Goal: Task Accomplishment & Management: Use online tool/utility

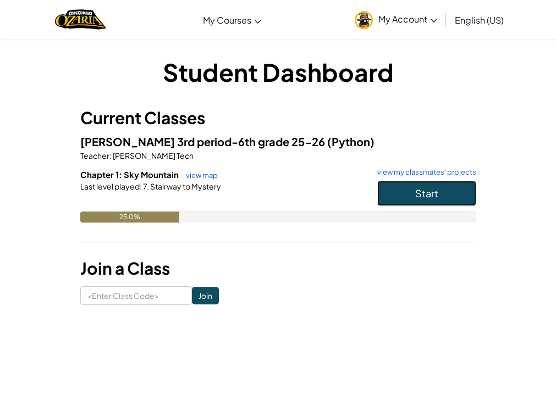
click at [461, 189] on button "Start" at bounding box center [426, 193] width 99 height 25
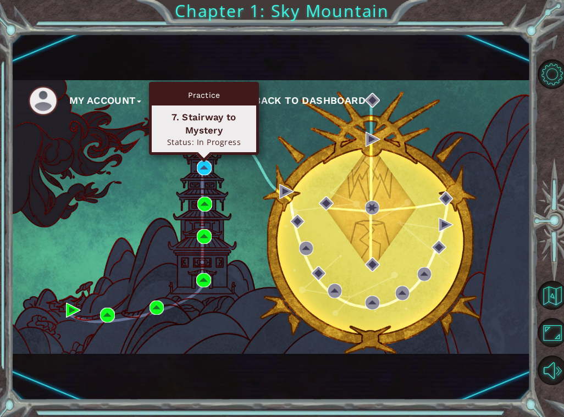
click at [207, 155] on div "Practice 7. Stairway to Mystery Status: In Progress" at bounding box center [204, 118] width 110 height 73
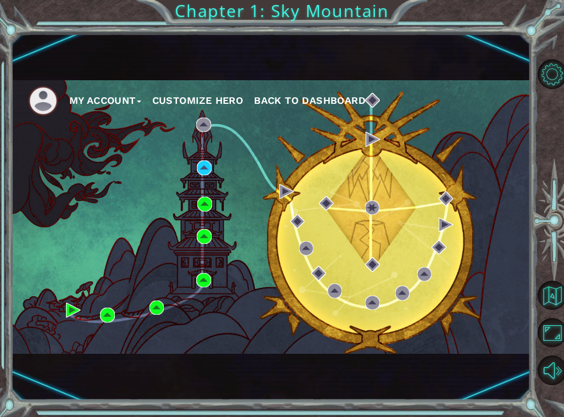
drag, startPoint x: 202, startPoint y: 152, endPoint x: 197, endPoint y: 158, distance: 7.9
click at [197, 158] on div "My Account Customize Hero Back to Dashboard" at bounding box center [271, 217] width 519 height 274
click at [200, 163] on div "My Account Customize Hero Back to Dashboard" at bounding box center [271, 217] width 519 height 274
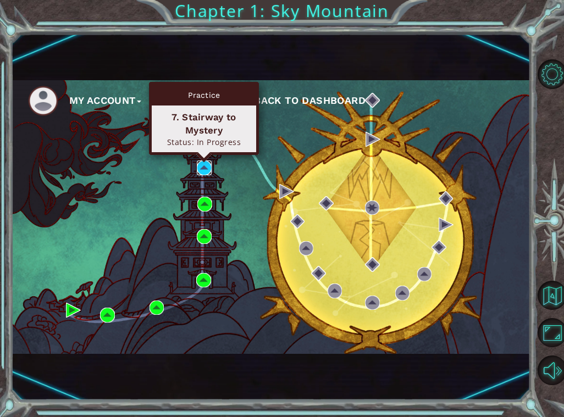
click at [200, 166] on img at bounding box center [204, 168] width 15 height 15
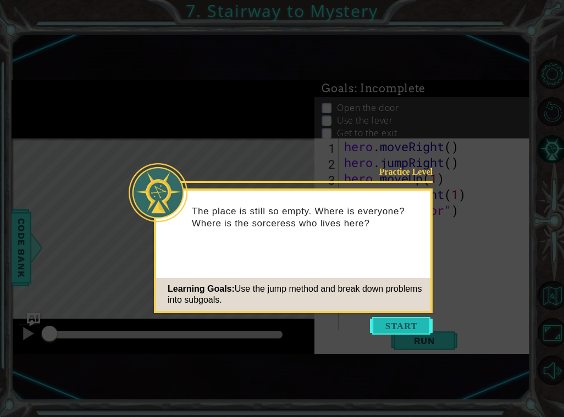
click at [383, 330] on button "Start" at bounding box center [401, 326] width 63 height 18
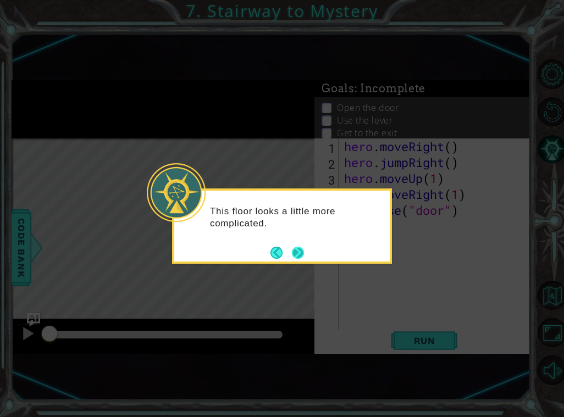
click at [296, 249] on button "Next" at bounding box center [298, 253] width 12 height 12
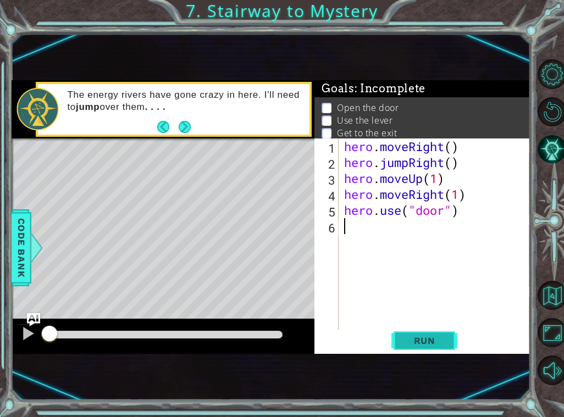
click at [416, 337] on span "Run" at bounding box center [424, 340] width 43 height 11
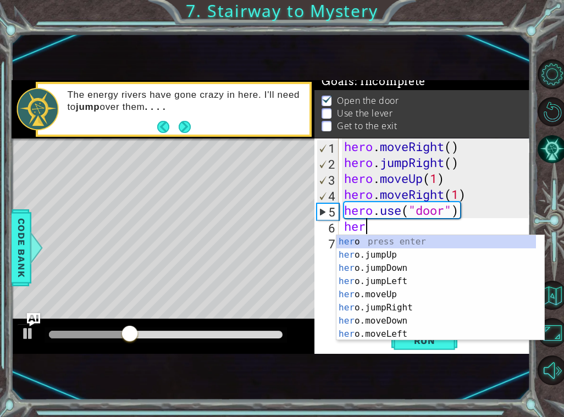
scroll to position [0, 1]
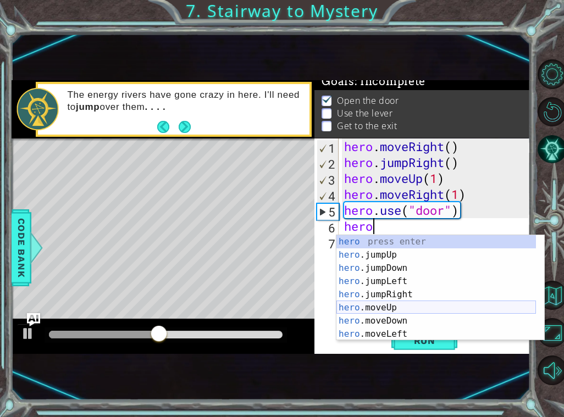
click at [379, 308] on div "hero press enter hero .jumpUp press enter hero .jumpDown press enter hero .jump…" at bounding box center [437, 301] width 200 height 132
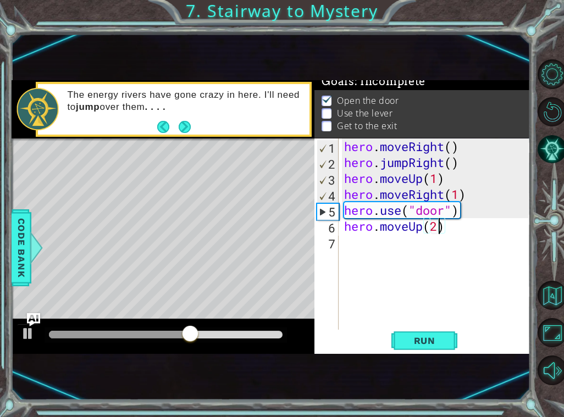
scroll to position [0, 4]
type textarea "hero.moveUp(2)"
click at [438, 343] on span "Run" at bounding box center [424, 340] width 43 height 11
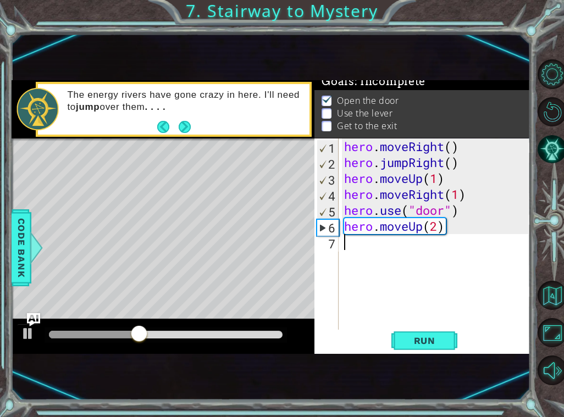
click at [343, 246] on div "hero . moveRight ( ) hero . jumpRight ( ) hero . moveUp ( 1 ) hero . moveRight …" at bounding box center [437, 250] width 191 height 223
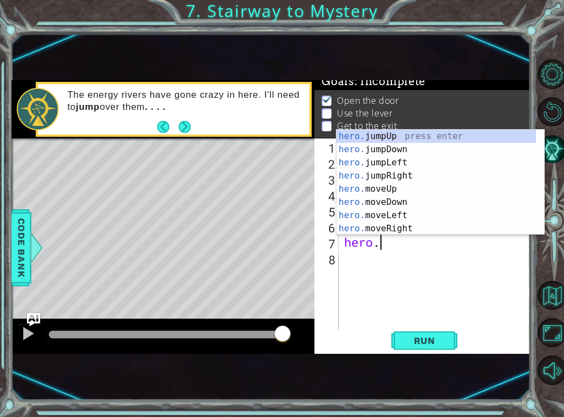
scroll to position [0, 1]
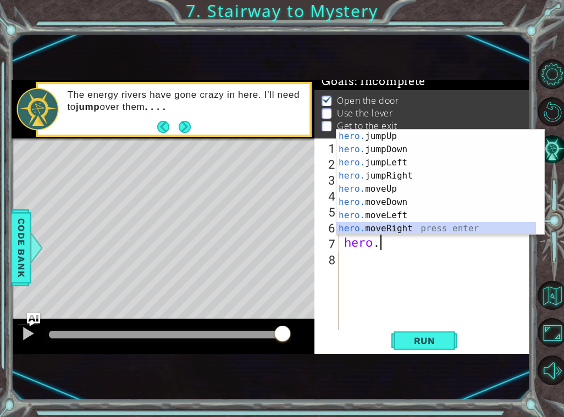
click at [406, 224] on div "hero. jumpUp press enter hero. jumpDown press enter hero. jumpLeft press enter …" at bounding box center [437, 196] width 200 height 132
type textarea "hero.moveRight(1)"
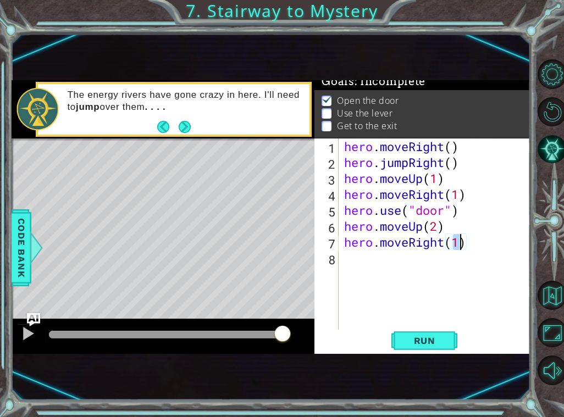
click at [342, 265] on div "hero . moveRight ( ) hero . jumpRight ( ) hero . moveUp ( 1 ) hero . moveRight …" at bounding box center [437, 250] width 191 height 223
click at [356, 260] on div "hero . moveRight ( ) hero . jumpRight ( ) hero . moveUp ( 1 ) hero . moveRight …" at bounding box center [437, 250] width 191 height 223
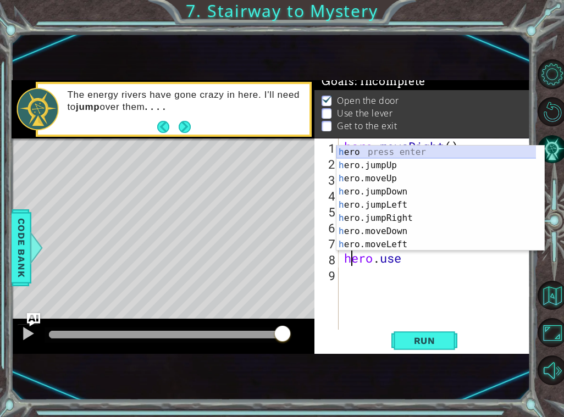
click at [418, 147] on div "h ero press enter h ero.jumpUp press enter h ero.moveUp press enter h ero.jumpD…" at bounding box center [441, 212] width 208 height 132
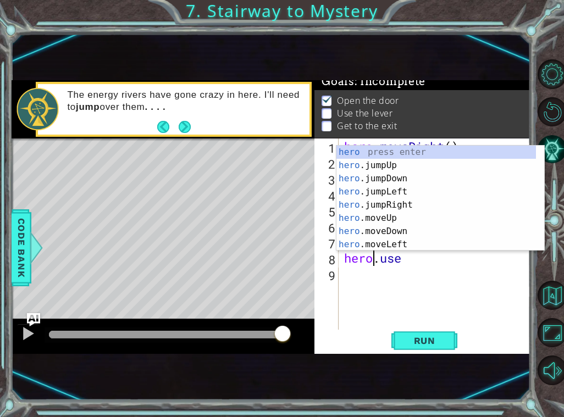
scroll to position [0, 2]
click at [408, 262] on div "hero . moveRight ( ) hero . jumpRight ( ) hero . moveUp ( 1 ) hero . moveRight …" at bounding box center [437, 250] width 191 height 223
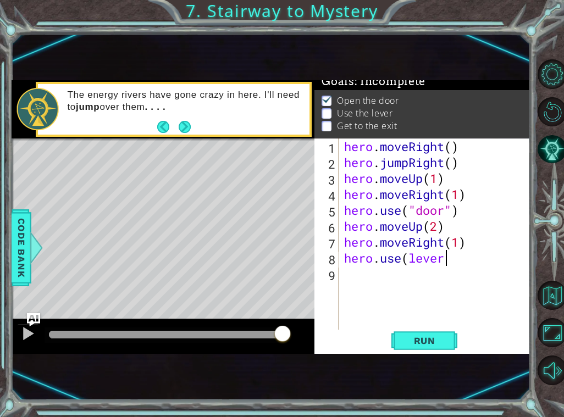
scroll to position [0, 4]
drag, startPoint x: 410, startPoint y: 349, endPoint x: 404, endPoint y: 350, distance: 6.3
click at [404, 350] on button "Run" at bounding box center [425, 341] width 66 height 21
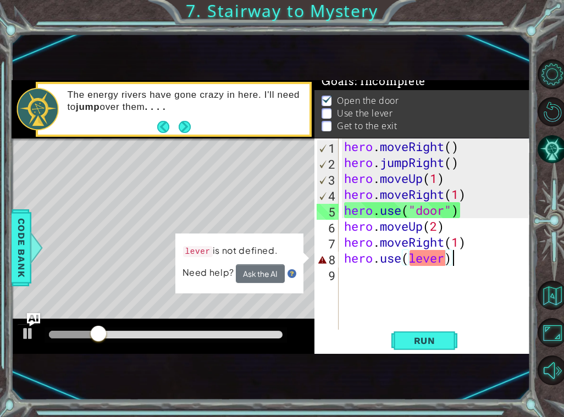
click at [432, 262] on div "hero . moveRight ( ) hero . jumpRight ( ) hero . moveUp ( 1 ) hero . moveRight …" at bounding box center [437, 250] width 191 height 223
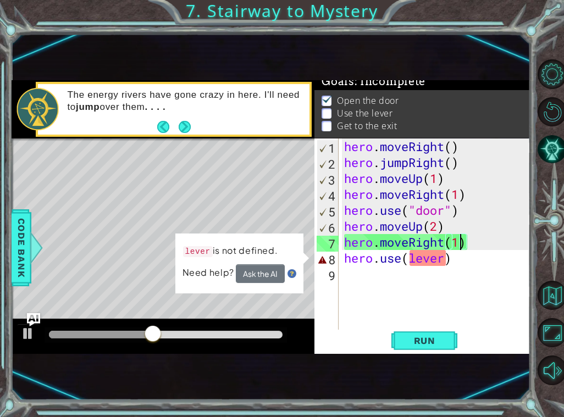
click at [458, 244] on div "hero . moveRight ( ) hero . jumpRight ( ) hero . moveUp ( 1 ) hero . moveRight …" at bounding box center [437, 250] width 191 height 223
click at [469, 240] on div "hero . moveRight ( ) hero . jumpRight ( ) hero . moveUp ( 1 ) hero . moveRight …" at bounding box center [437, 250] width 191 height 223
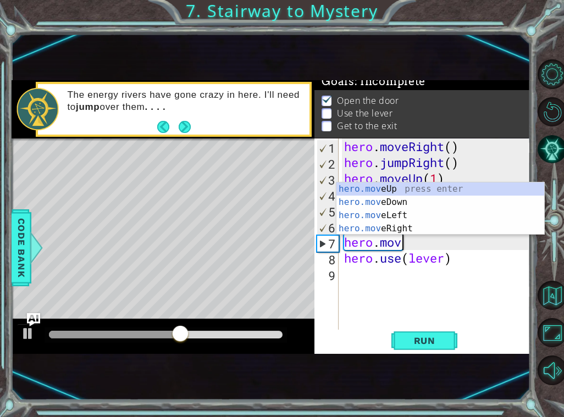
scroll to position [0, 2]
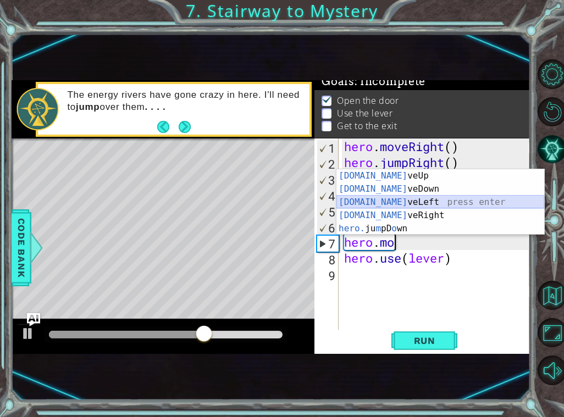
click at [401, 201] on div "[DOMAIN_NAME] veUp press enter [DOMAIN_NAME] veDown press enter [DOMAIN_NAME] v…" at bounding box center [441, 215] width 208 height 92
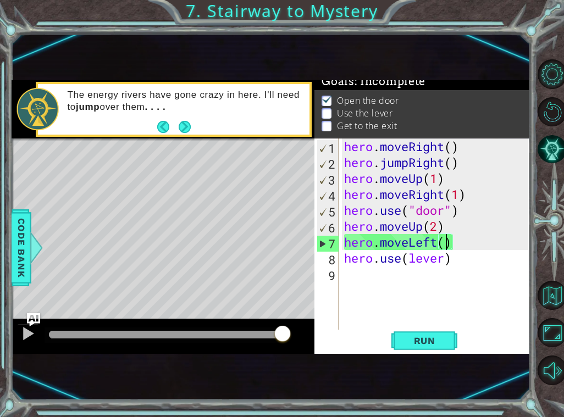
scroll to position [0, 5]
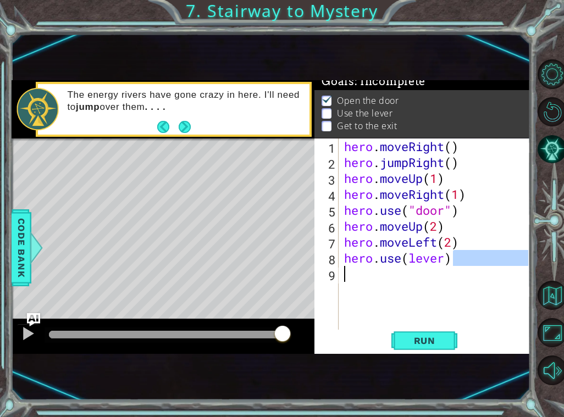
drag, startPoint x: 452, startPoint y: 261, endPoint x: 371, endPoint y: 267, distance: 81.6
click at [371, 267] on div "hero . moveRight ( ) hero . jumpRight ( ) hero . moveUp ( 1 ) hero . moveRight …" at bounding box center [437, 250] width 191 height 223
click at [442, 257] on div "hero . moveRight ( ) hero . jumpRight ( ) hero . moveUp ( 1 ) hero . moveRight …" at bounding box center [437, 250] width 191 height 223
click at [455, 255] on div "hero . moveRight ( ) hero . jumpRight ( ) hero . moveUp ( 1 ) hero . moveRight …" at bounding box center [437, 250] width 191 height 223
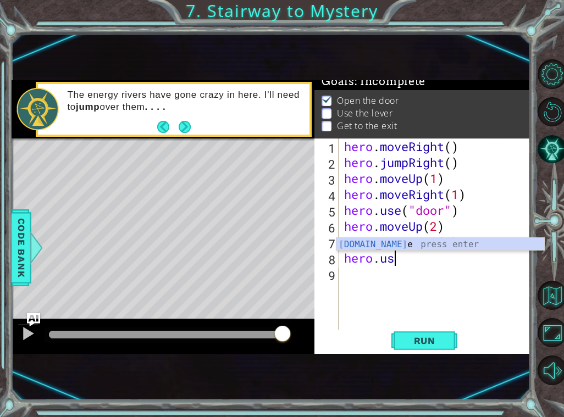
scroll to position [0, 2]
click at [383, 240] on div "[DOMAIN_NAME] e press enter" at bounding box center [441, 258] width 208 height 40
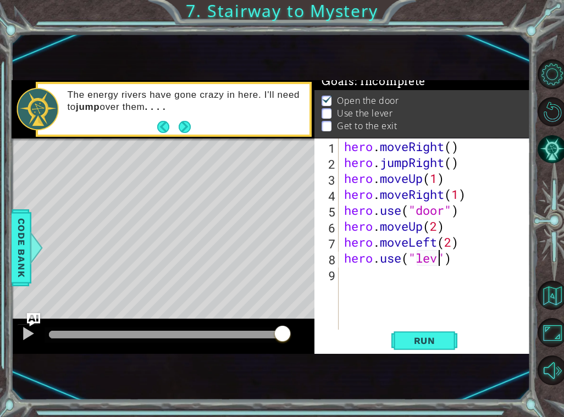
scroll to position [0, 5]
click at [421, 332] on button "Run" at bounding box center [425, 341] width 66 height 21
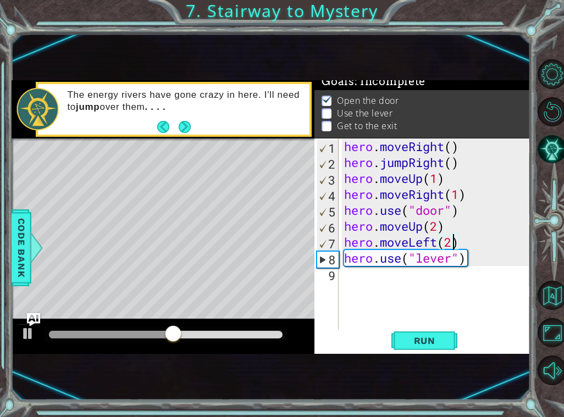
click at [453, 247] on div "hero . moveRight ( ) hero . jumpRight ( ) hero . moveUp ( 1 ) hero . moveRight …" at bounding box center [437, 250] width 191 height 223
type textarea "hero.moveLeft(1)"
click at [418, 332] on button "Run" at bounding box center [425, 341] width 66 height 21
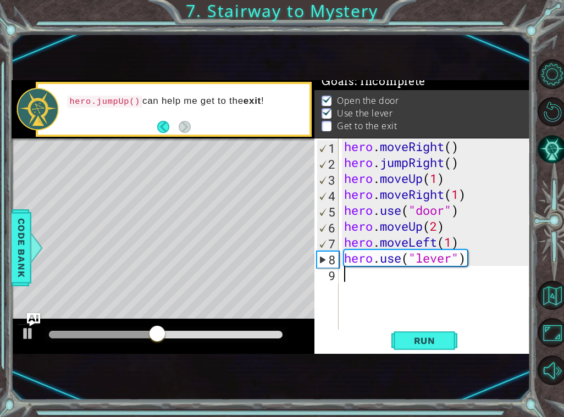
click at [346, 274] on div "hero . moveRight ( ) hero . jumpRight ( ) hero . moveUp ( 1 ) hero . moveRight …" at bounding box center [437, 250] width 191 height 223
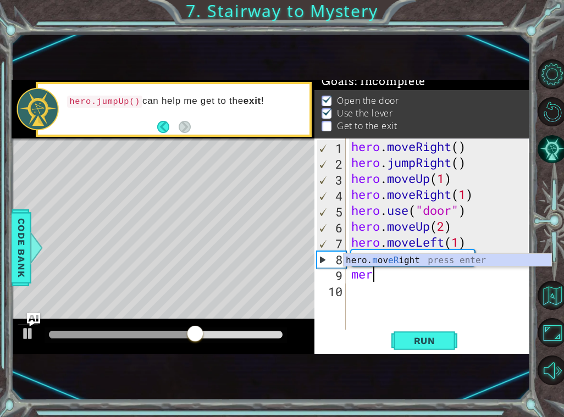
scroll to position [0, 0]
type textarea "m"
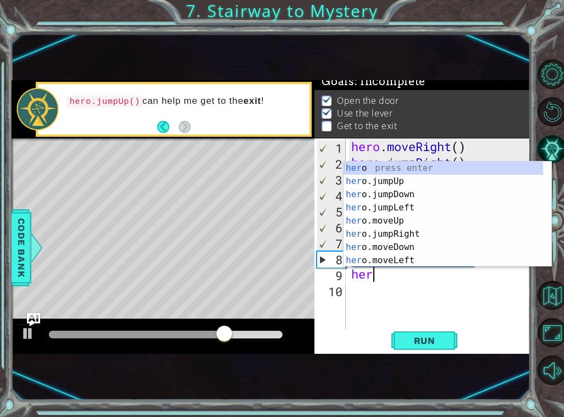
scroll to position [0, 1]
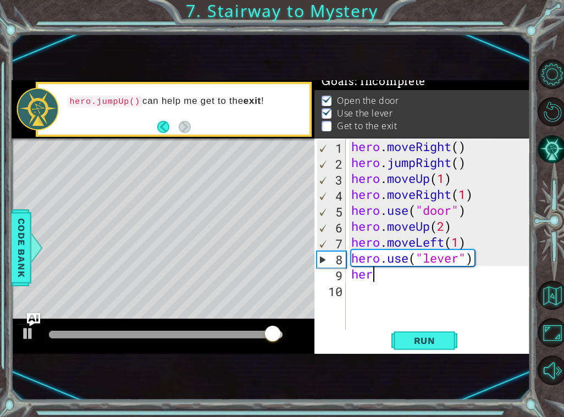
click at [376, 278] on div "hero . moveRight ( ) hero . jumpRight ( ) hero . moveUp ( 1 ) hero . moveRight …" at bounding box center [441, 250] width 185 height 223
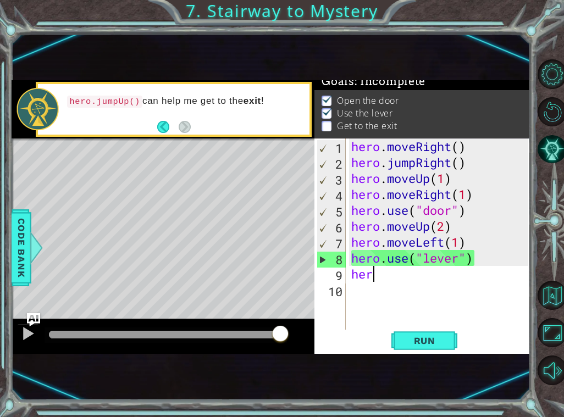
type textarea "hero"
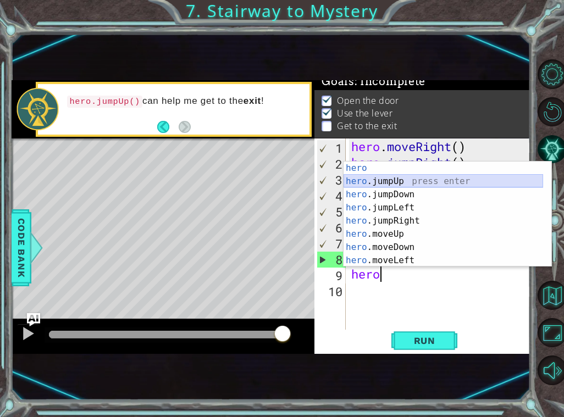
click at [399, 180] on div "hero press enter hero .jumpUp press enter hero .jumpDown press enter hero .jump…" at bounding box center [444, 228] width 200 height 132
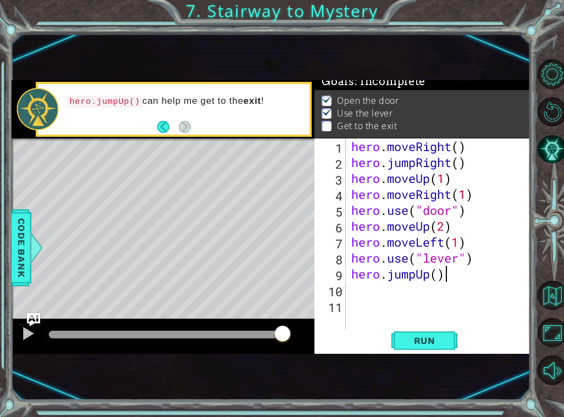
click at [448, 278] on div "hero . moveRight ( ) hero . jumpRight ( ) hero . moveUp ( 1 ) hero . moveRight …" at bounding box center [441, 250] width 185 height 223
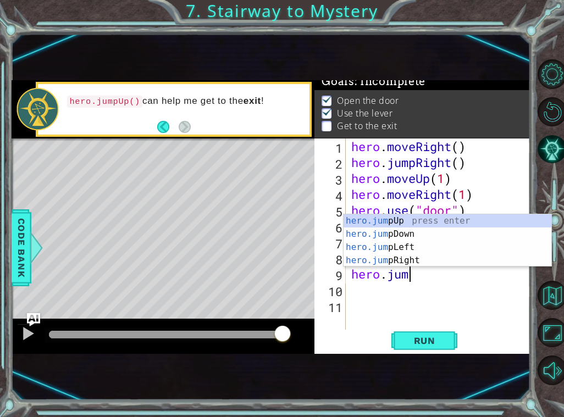
scroll to position [0, 2]
type textarea "hero.j"
click at [372, 241] on div "hero.j umpUp press enter hero.j umpDown press enter hero.j umpLeft press enter …" at bounding box center [448, 253] width 208 height 79
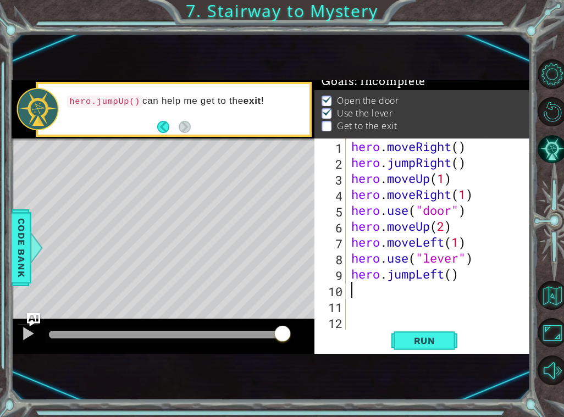
scroll to position [0, 0]
drag, startPoint x: 459, startPoint y: 277, endPoint x: 387, endPoint y: 276, distance: 72.0
click at [387, 276] on div "hero . moveRight ( ) hero . jumpRight ( ) hero . moveUp ( 1 ) hero . moveRight …" at bounding box center [441, 250] width 185 height 223
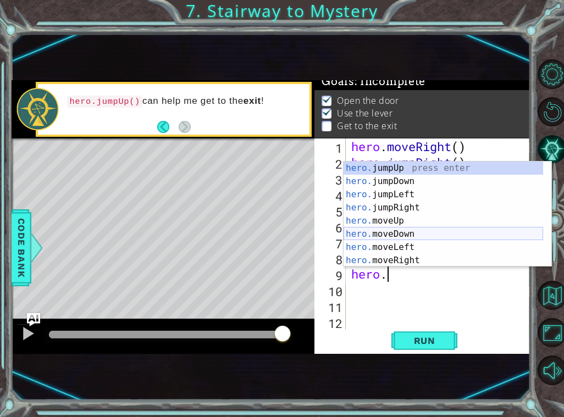
click at [376, 240] on div "hero. jumpUp press enter hero. jumpDown press enter hero. jumpLeft press enter …" at bounding box center [444, 228] width 200 height 132
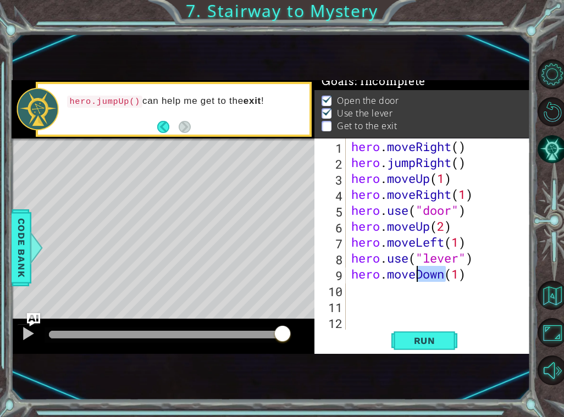
drag, startPoint x: 443, startPoint y: 278, endPoint x: 415, endPoint y: 273, distance: 28.4
click at [416, 275] on div "hero . moveRight ( ) hero . jumpRight ( ) hero . moveUp ( 1 ) hero . moveRight …" at bounding box center [441, 250] width 185 height 223
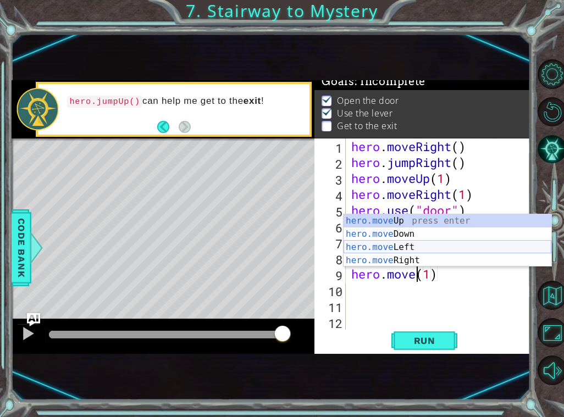
click at [402, 245] on div "hero.move Up press enter hero.move Down press enter hero.move Left press enter …" at bounding box center [448, 253] width 208 height 79
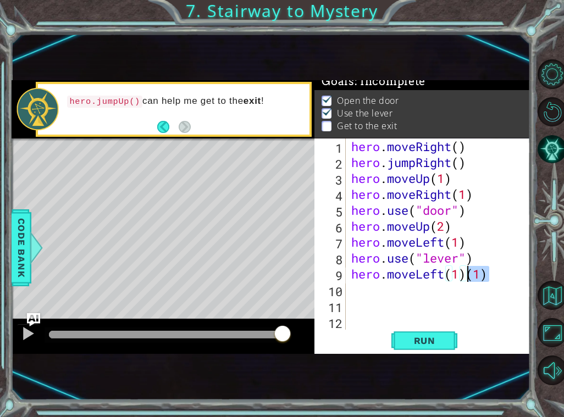
drag, startPoint x: 487, startPoint y: 276, endPoint x: 469, endPoint y: 277, distance: 18.2
click at [469, 277] on div "hero . moveRight ( ) hero . jumpRight ( ) hero . moveUp ( 1 ) hero . moveRight …" at bounding box center [441, 250] width 185 height 223
click at [457, 275] on div "hero . moveRight ( ) hero . jumpRight ( ) hero . moveUp ( 1 ) hero . moveRight …" at bounding box center [441, 250] width 185 height 223
type textarea "hero.moveLeft(2)"
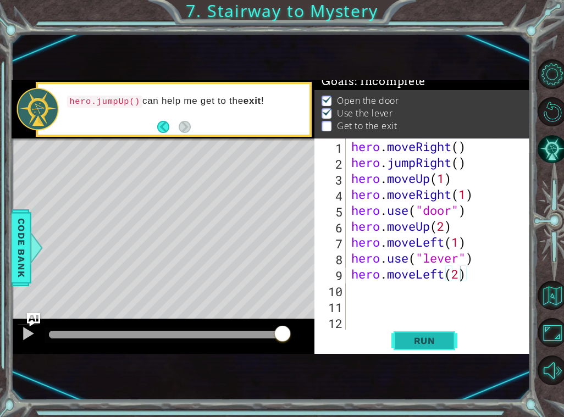
click at [398, 342] on button "Run" at bounding box center [425, 341] width 66 height 21
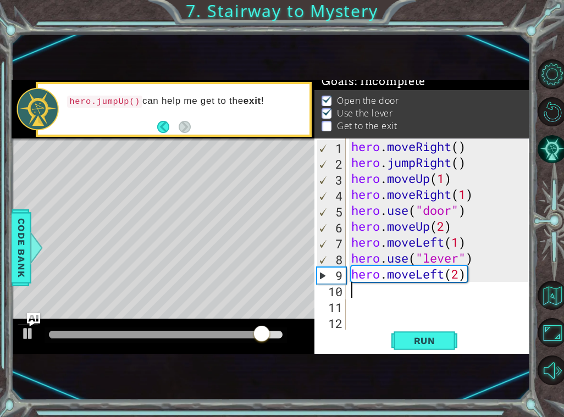
click at [362, 295] on div "hero . moveRight ( ) hero . jumpRight ( ) hero . moveUp ( 1 ) hero . moveRight …" at bounding box center [441, 250] width 185 height 223
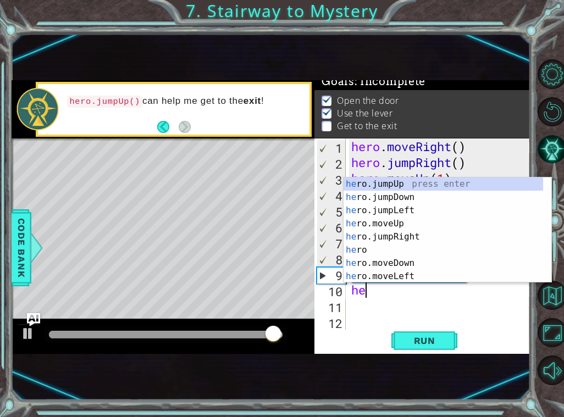
scroll to position [0, 1]
type textarea "hero"
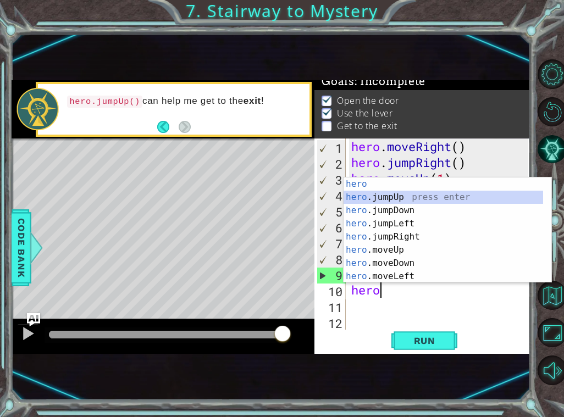
click at [408, 191] on div "hero press enter hero .jumpUp press enter hero .jumpDown press enter hero .jump…" at bounding box center [444, 244] width 200 height 132
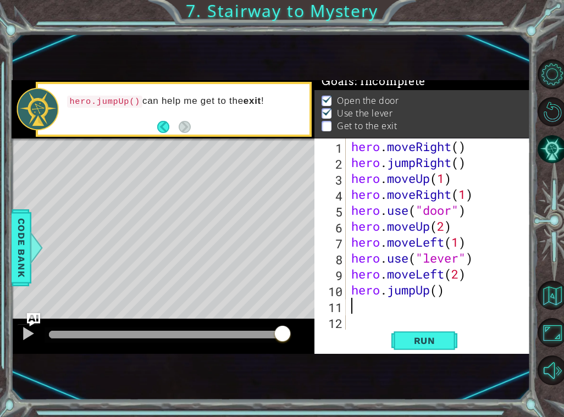
scroll to position [0, 0]
click at [438, 295] on div "hero . moveRight ( ) hero . jumpRight ( ) hero . moveUp ( 1 ) hero . moveRight …" at bounding box center [437, 250] width 176 height 223
type textarea "hero.jumpUp()"
click at [406, 334] on button "Run" at bounding box center [425, 341] width 66 height 21
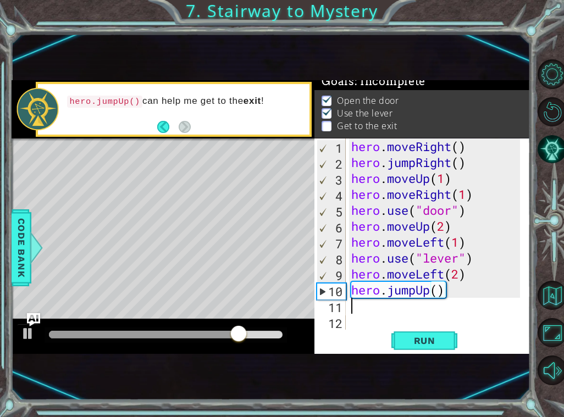
click at [380, 306] on div "hero . moveRight ( ) hero . jumpRight ( ) hero . moveUp ( 1 ) hero . moveRight …" at bounding box center [437, 250] width 176 height 223
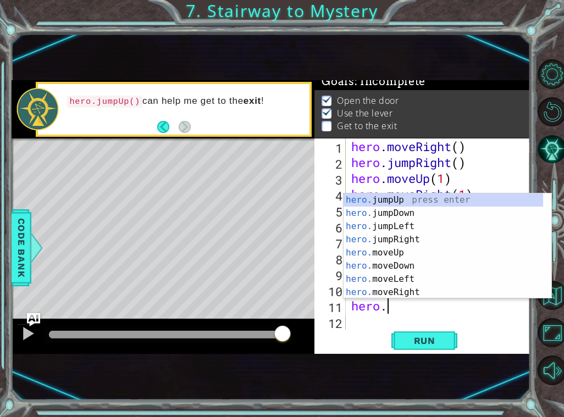
scroll to position [0, 2]
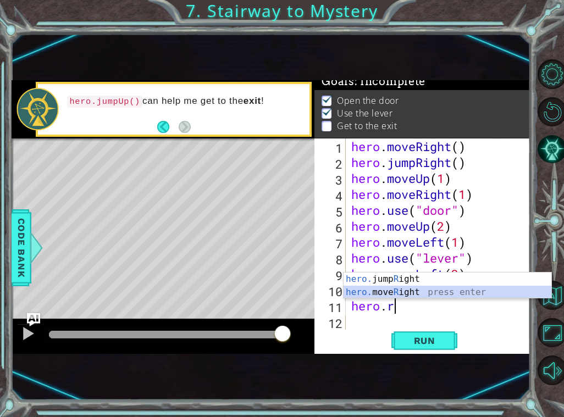
click at [400, 290] on div "hero. jump R ight press enter hero. move R ight press enter" at bounding box center [448, 299] width 208 height 53
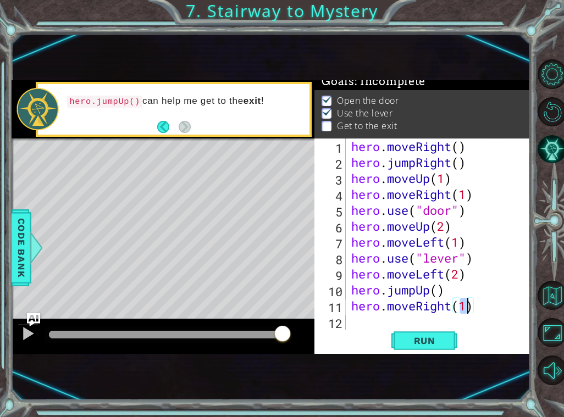
scroll to position [0, 5]
type textarea "hero.moveRight(3)"
click at [446, 346] on span "Run" at bounding box center [424, 340] width 43 height 11
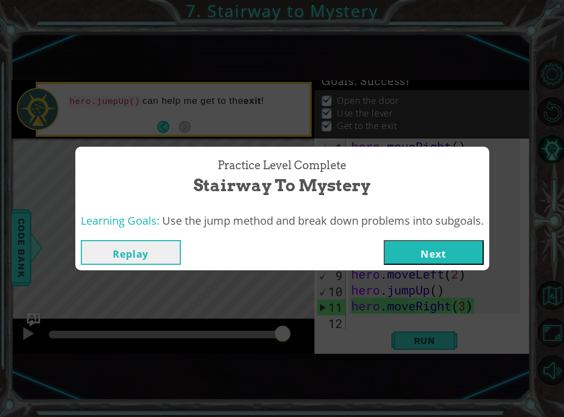
click at [447, 252] on button "Next" at bounding box center [434, 252] width 100 height 25
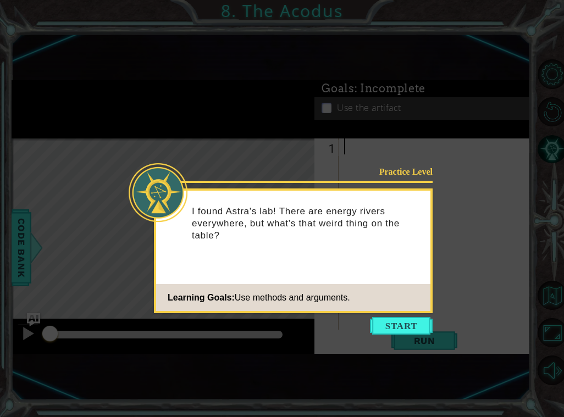
click at [419, 316] on icon at bounding box center [282, 208] width 564 height 417
click at [424, 323] on button "Start" at bounding box center [401, 326] width 63 height 18
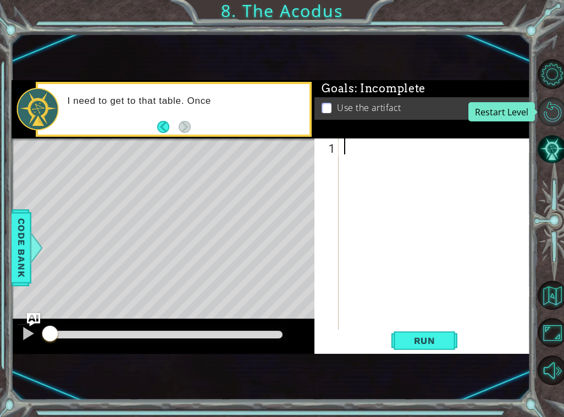
click at [550, 99] on button "Restart Level" at bounding box center [552, 111] width 29 height 29
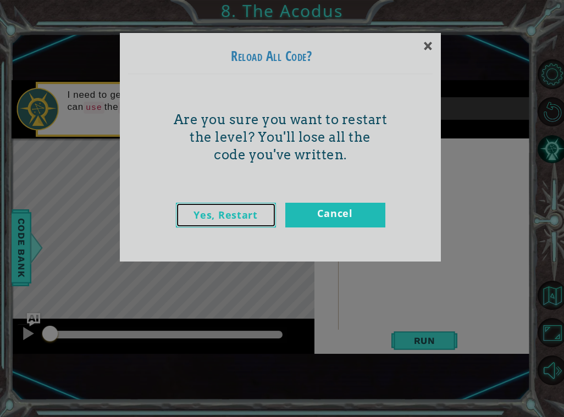
click at [222, 210] on link "Yes, Restart" at bounding box center [226, 215] width 100 height 25
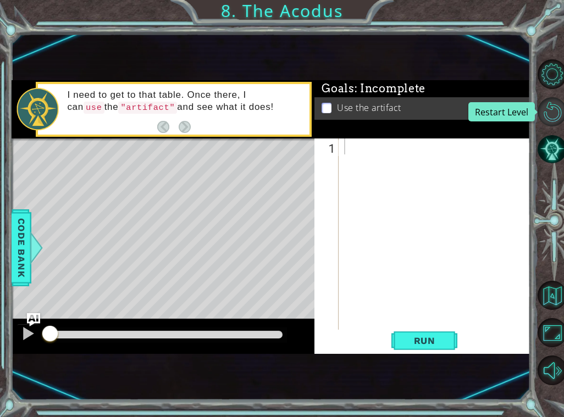
click at [555, 115] on button "Restart Level" at bounding box center [552, 111] width 29 height 29
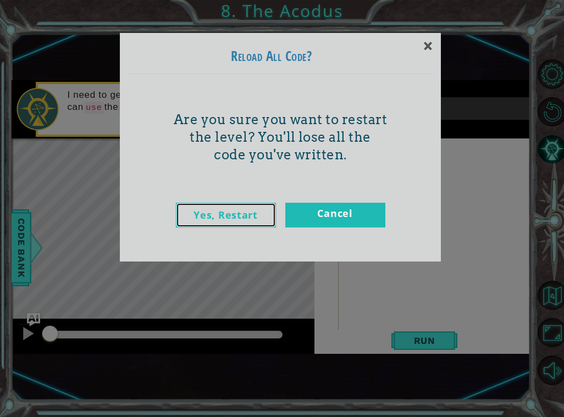
click at [260, 221] on link "Yes, Restart" at bounding box center [226, 215] width 100 height 25
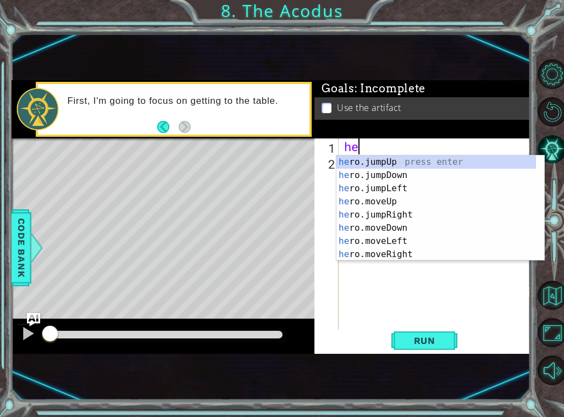
scroll to position [0, 1]
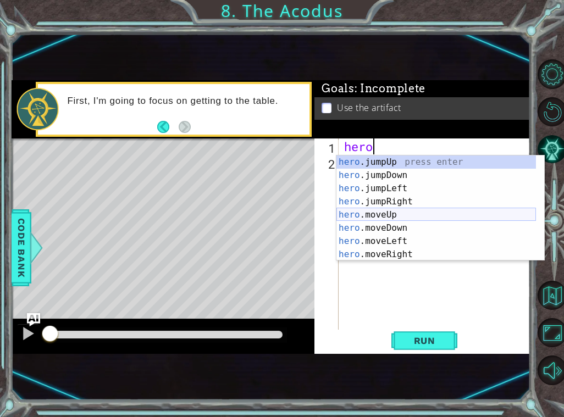
click at [388, 212] on div "hero .jumpUp press enter hero .jumpDown press enter hero .jumpLeft press enter …" at bounding box center [437, 222] width 200 height 132
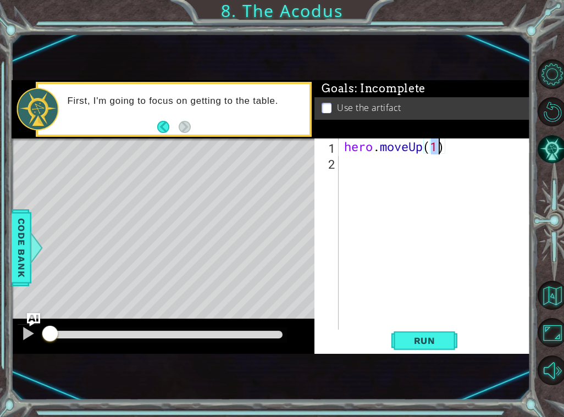
type textarea "hero.moveUp(2)"
click at [348, 166] on div "hero . moveUp ( 2 )" at bounding box center [437, 250] width 191 height 223
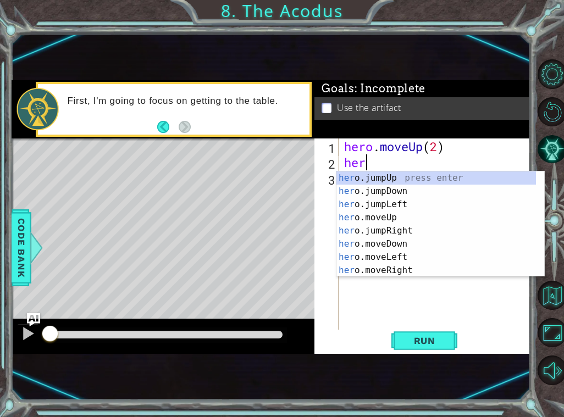
scroll to position [0, 1]
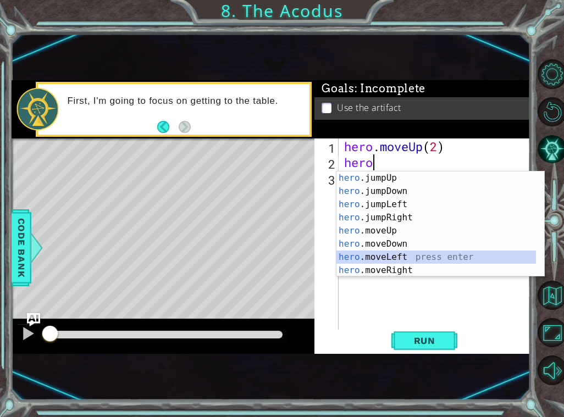
click at [384, 255] on div "hero .jumpUp press enter hero .jumpDown press enter hero .jumpLeft press enter …" at bounding box center [437, 238] width 200 height 132
type textarea "hero.moveLeft(1)"
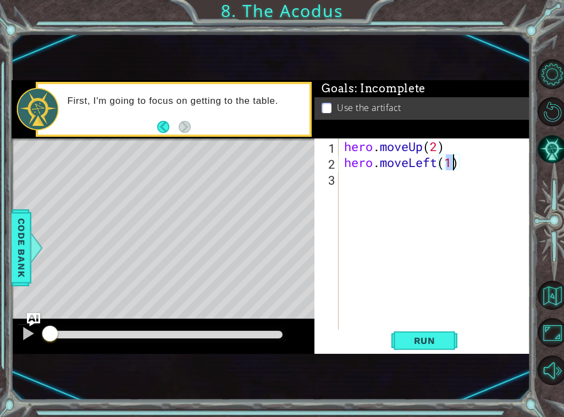
click at [356, 177] on div "hero . moveUp ( 2 ) hero . moveLeft ( 1 )" at bounding box center [437, 250] width 191 height 223
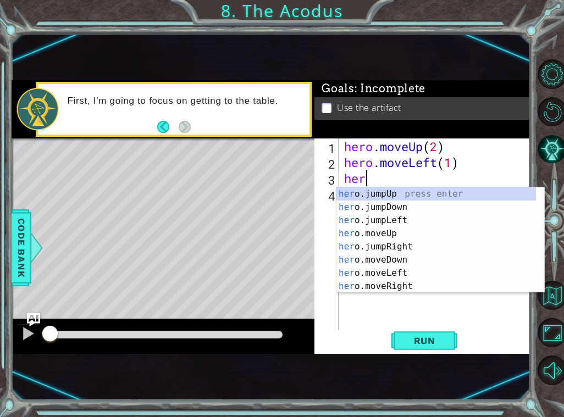
type textarea "hero"
click at [348, 202] on div "hero .jumpUp press enter hero .jumpDown press enter hero .jumpLeft press enter …" at bounding box center [437, 254] width 200 height 132
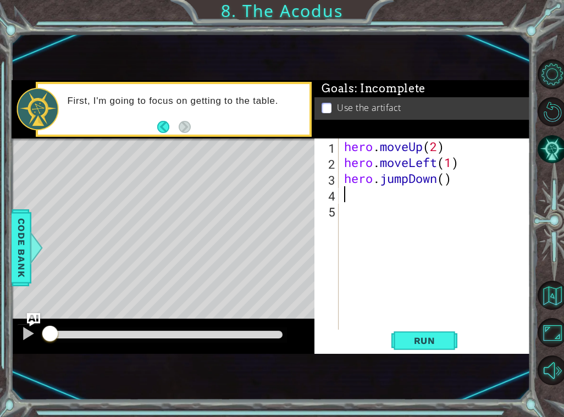
scroll to position [0, 0]
drag, startPoint x: 438, startPoint y: 178, endPoint x: 382, endPoint y: 183, distance: 56.3
click at [382, 183] on div "hero . moveUp ( 2 ) hero . moveLeft ( 1 ) hero . jumpDown ( )" at bounding box center [437, 250] width 191 height 223
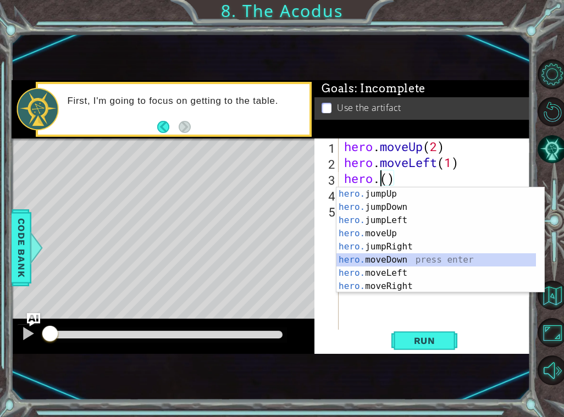
click at [367, 257] on div "hero. jumpUp press enter hero. jumpDown press enter hero. jumpLeft press enter …" at bounding box center [437, 254] width 200 height 132
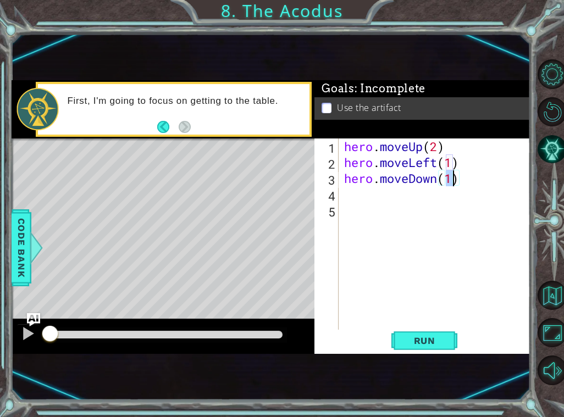
type textarea "hero.moveDown(2)"
click at [361, 199] on div "hero . moveUp ( 2 ) hero . moveLeft ( 1 ) hero . moveDown ( 2 )" at bounding box center [437, 250] width 191 height 223
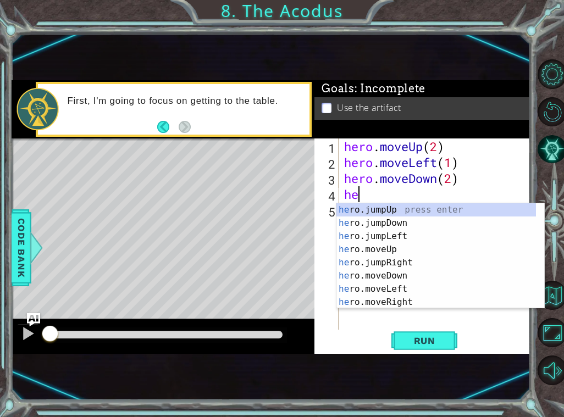
type textarea "her"
click at [409, 234] on div "her o.jumpUp press enter her o.jumpDown press enter her o.jumpLeft press enter …" at bounding box center [437, 269] width 200 height 132
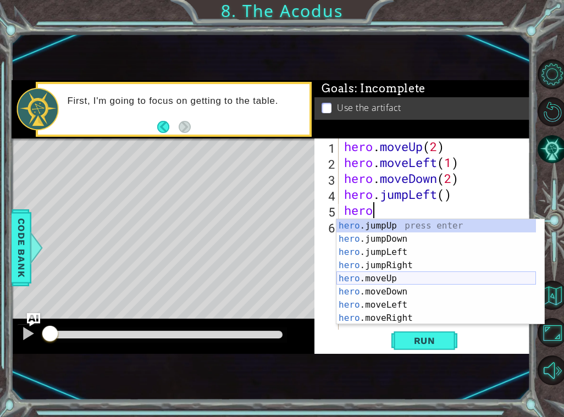
click at [395, 280] on div "hero .jumpUp press enter hero .jumpDown press enter hero .jumpLeft press enter …" at bounding box center [437, 285] width 200 height 132
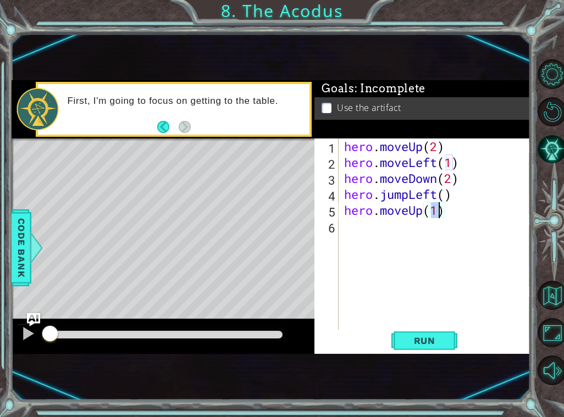
type textarea "hero.moveUp(3)"
click at [348, 227] on div "hero . moveUp ( 2 ) hero . moveLeft ( 1 ) hero . moveDown ( 2 ) hero . jumpLeft…" at bounding box center [437, 250] width 191 height 223
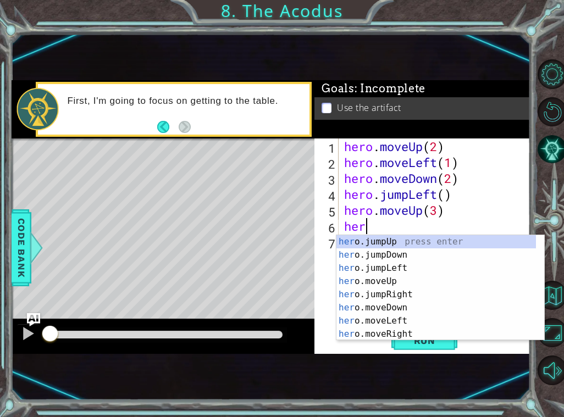
scroll to position [0, 1]
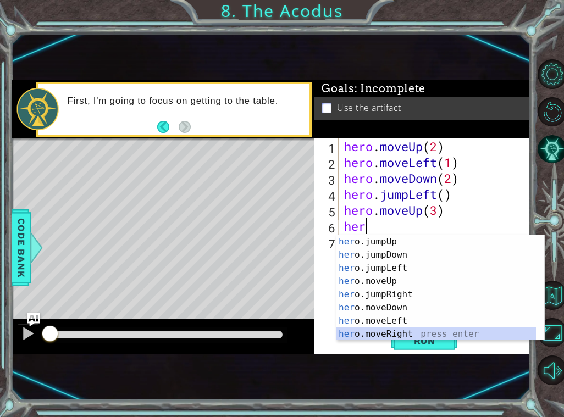
click at [386, 332] on div "her o.jumpUp press enter her o.jumpDown press enter her o.jumpLeft press enter …" at bounding box center [437, 301] width 200 height 132
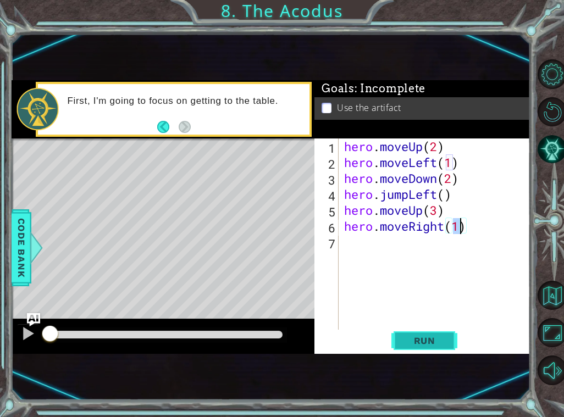
type textarea "hero.moveRight(1)"
click at [427, 342] on span "Run" at bounding box center [424, 340] width 43 height 11
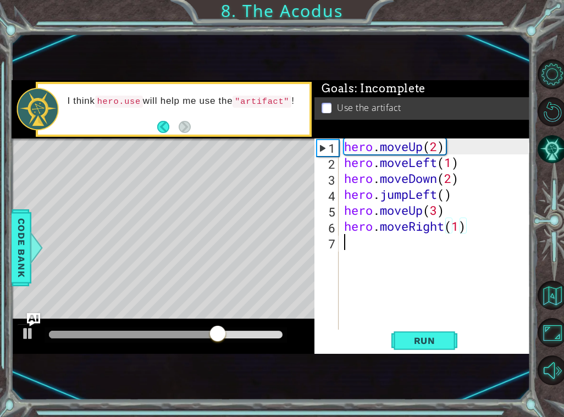
click at [357, 242] on div "hero . moveUp ( 2 ) hero . moveLeft ( 1 ) hero . moveDown ( 2 ) hero . jumpLeft…" at bounding box center [437, 250] width 191 height 223
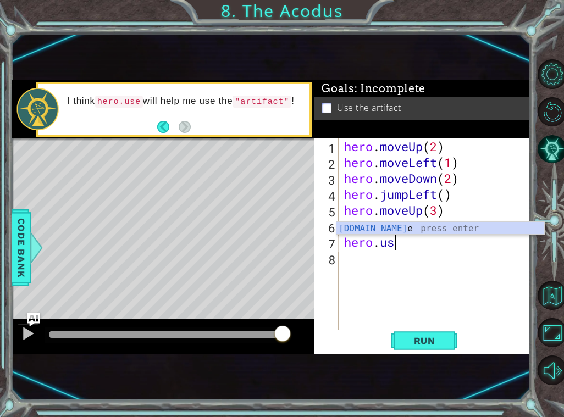
scroll to position [0, 2]
click at [395, 223] on div "hero.use press enter" at bounding box center [441, 242] width 208 height 40
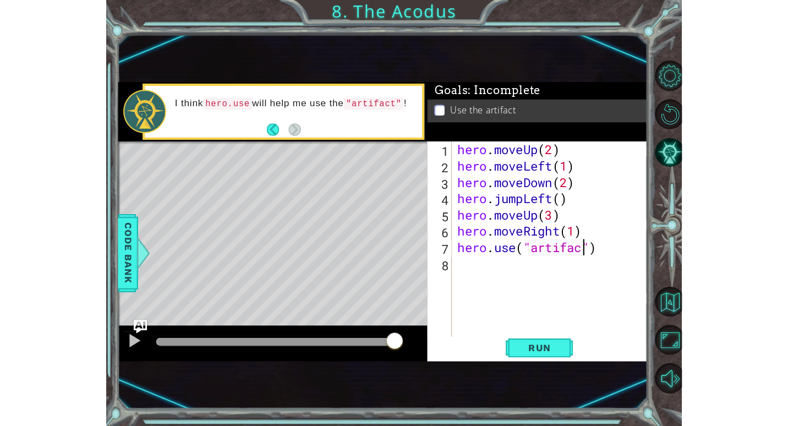
scroll to position [0, 6]
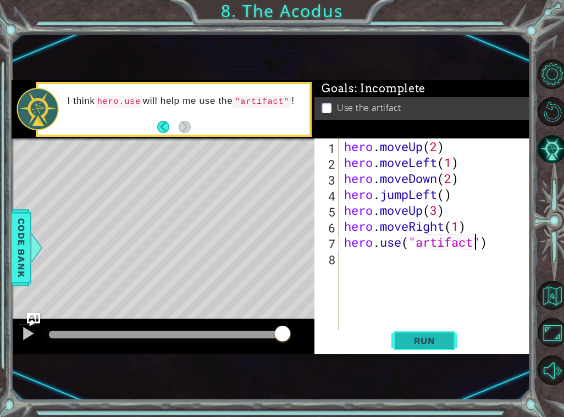
type textarea "hero.use("artifact")"
click at [410, 342] on span "Run" at bounding box center [424, 340] width 43 height 11
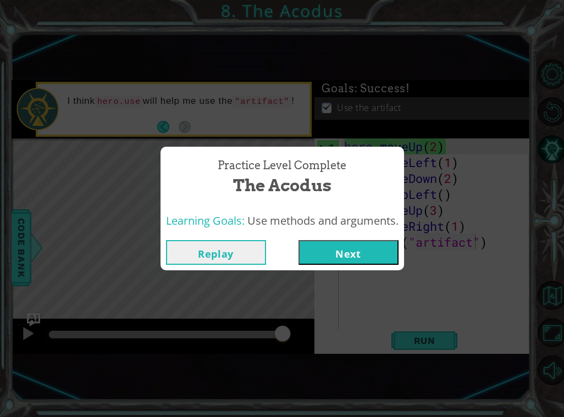
click at [380, 242] on button "Next" at bounding box center [349, 252] width 100 height 25
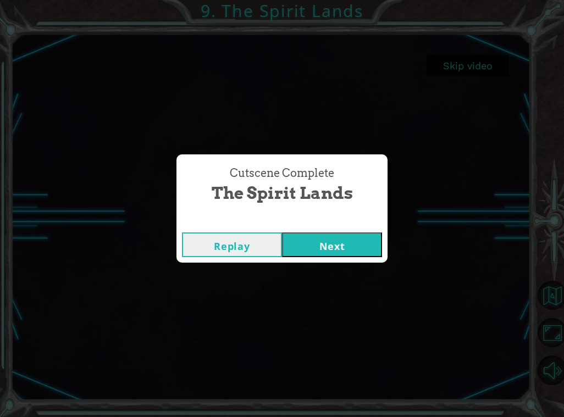
click at [316, 243] on button "Next" at bounding box center [332, 245] width 100 height 25
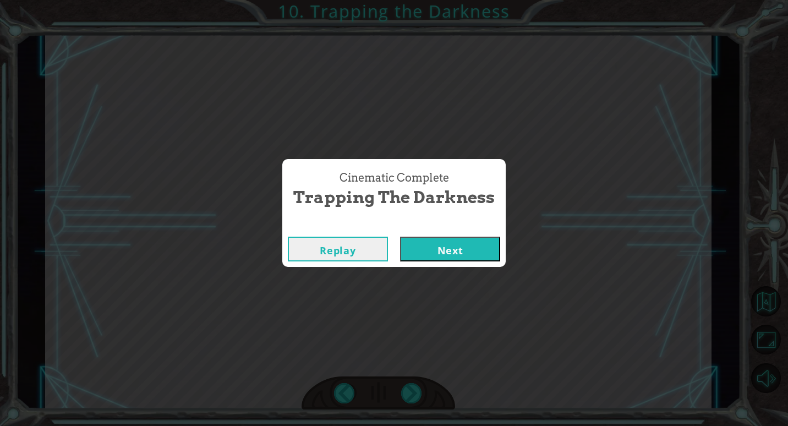
click at [409, 241] on button "Next" at bounding box center [450, 248] width 100 height 25
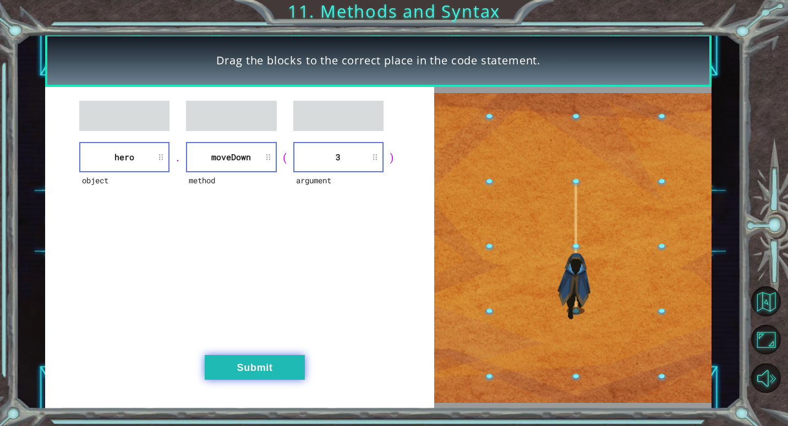
click at [255, 368] on button "Submit" at bounding box center [255, 367] width 100 height 25
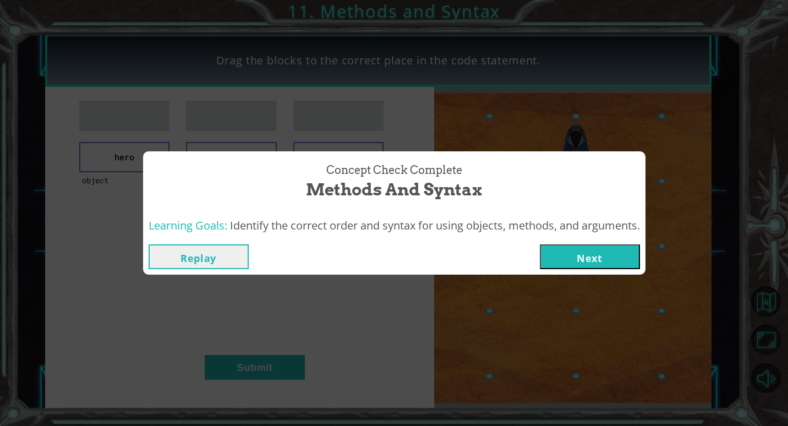
click at [555, 246] on button "Next" at bounding box center [589, 256] width 100 height 25
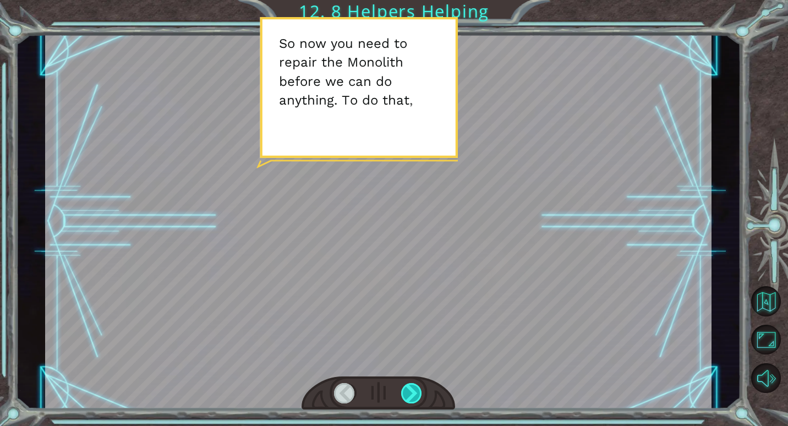
click at [415, 387] on div at bounding box center [411, 393] width 21 height 20
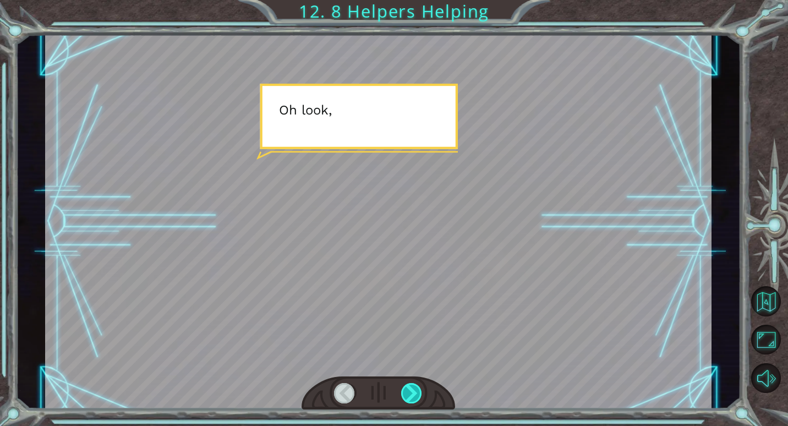
click at [415, 387] on div at bounding box center [411, 393] width 21 height 20
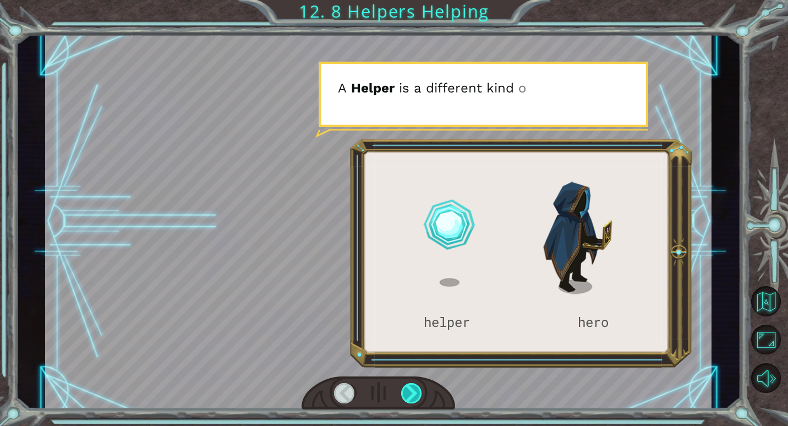
click at [418, 401] on div at bounding box center [411, 393] width 21 height 20
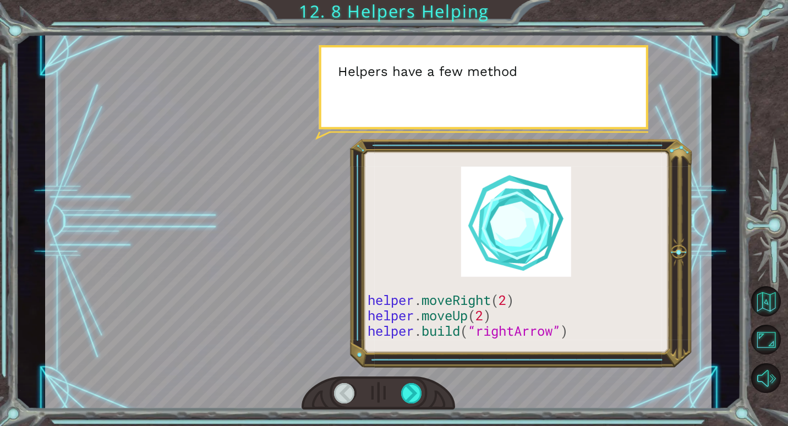
click at [418, 403] on div at bounding box center [377, 393] width 153 height 34
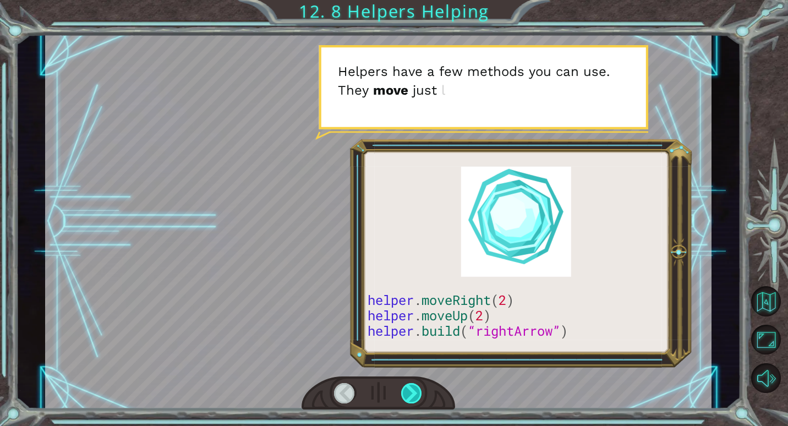
drag, startPoint x: 393, startPoint y: 380, endPoint x: 414, endPoint y: 391, distance: 23.6
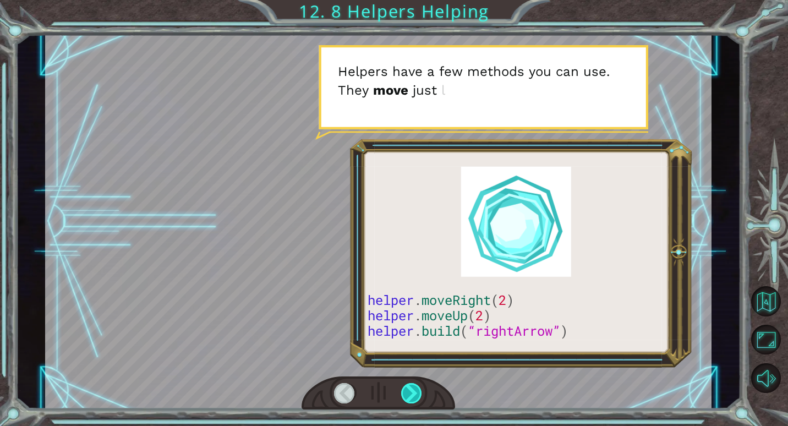
click at [399, 384] on div at bounding box center [377, 393] width 153 height 34
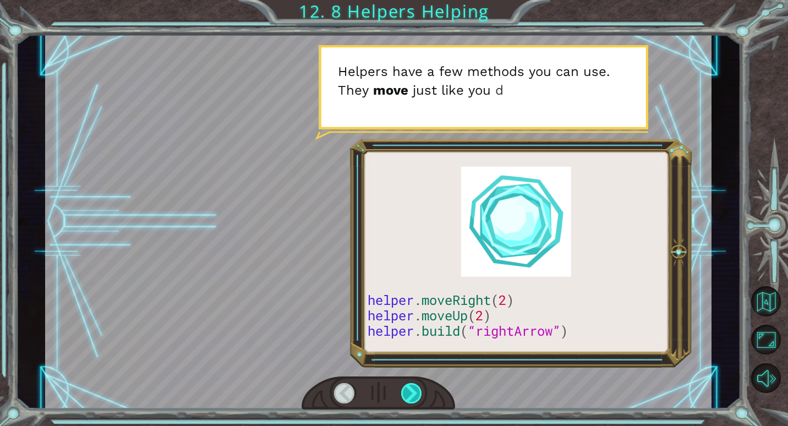
click at [415, 391] on div at bounding box center [411, 393] width 21 height 20
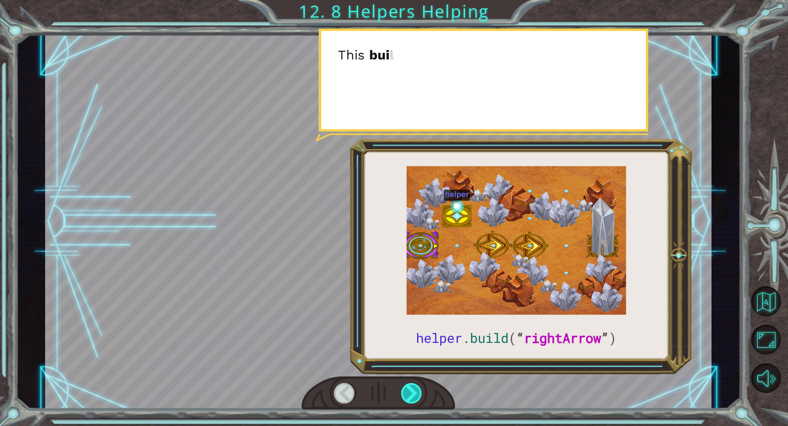
click at [415, 391] on div at bounding box center [411, 393] width 21 height 20
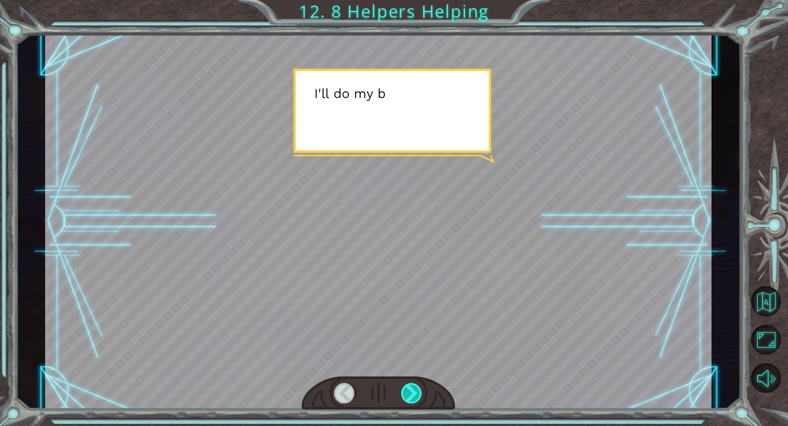
click at [416, 391] on div at bounding box center [411, 393] width 21 height 20
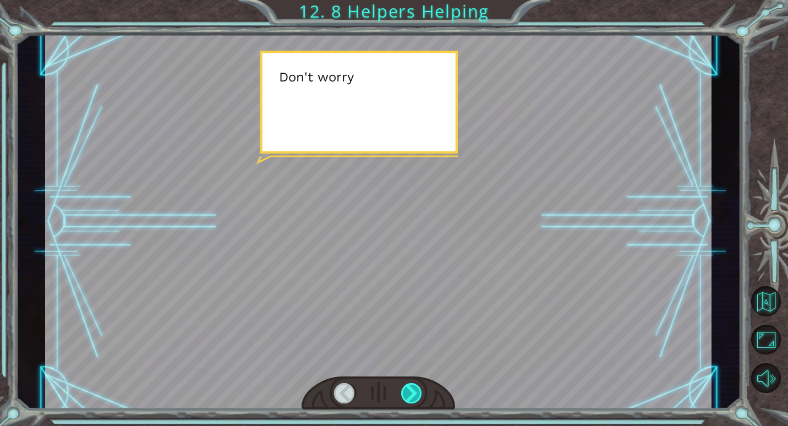
click at [416, 389] on div at bounding box center [411, 393] width 21 height 20
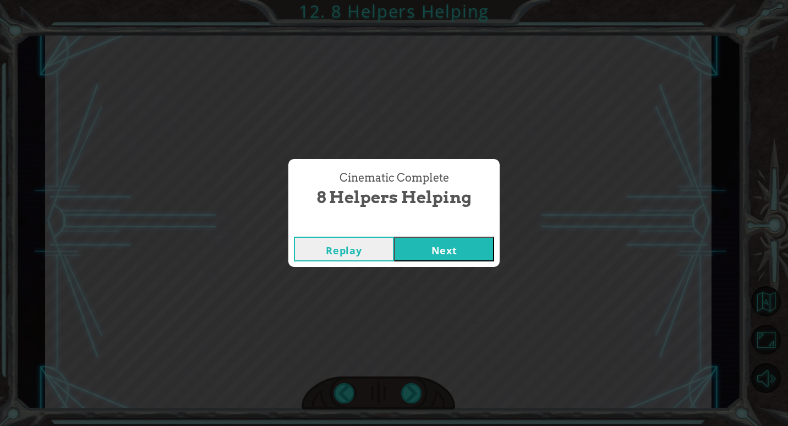
click at [453, 243] on button "Next" at bounding box center [444, 248] width 100 height 25
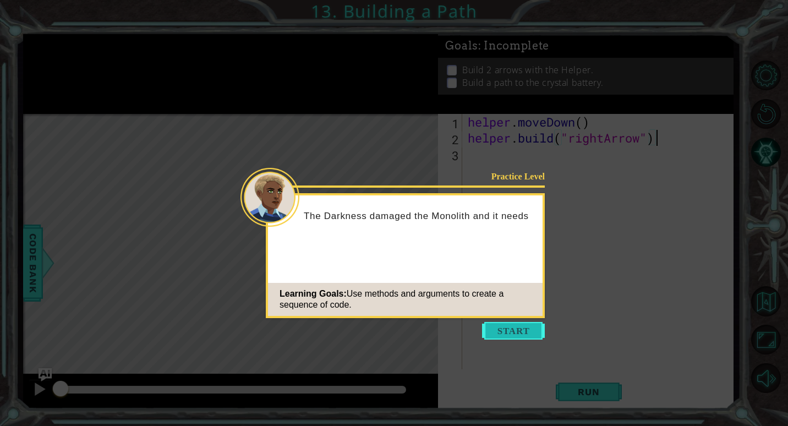
click at [527, 325] on button "Start" at bounding box center [513, 331] width 63 height 18
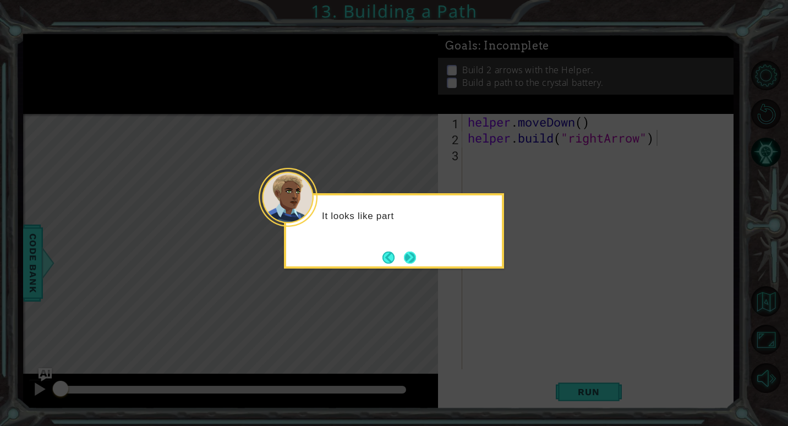
click at [416, 255] on button "Next" at bounding box center [410, 257] width 12 height 12
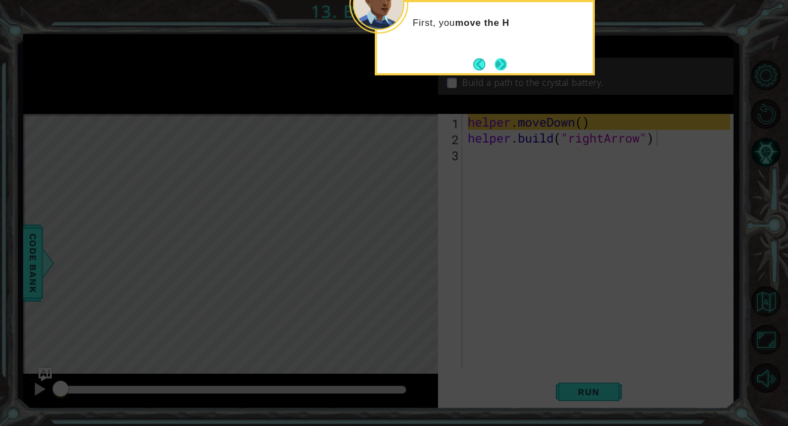
click at [506, 58] on button "Next" at bounding box center [500, 64] width 12 height 12
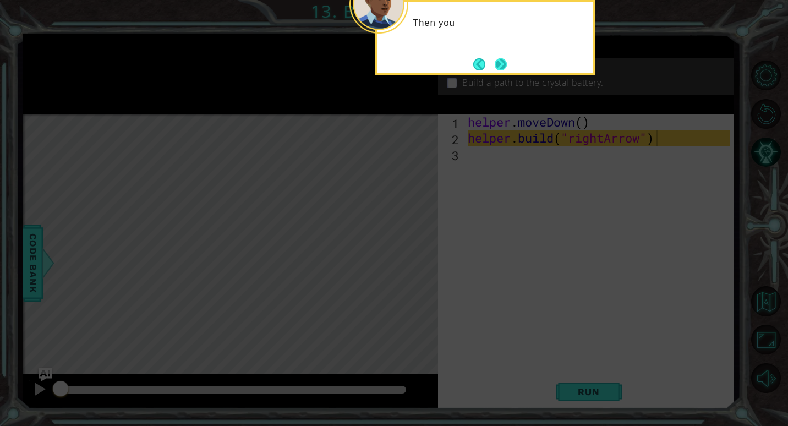
click at [494, 60] on button "Next" at bounding box center [500, 64] width 13 height 13
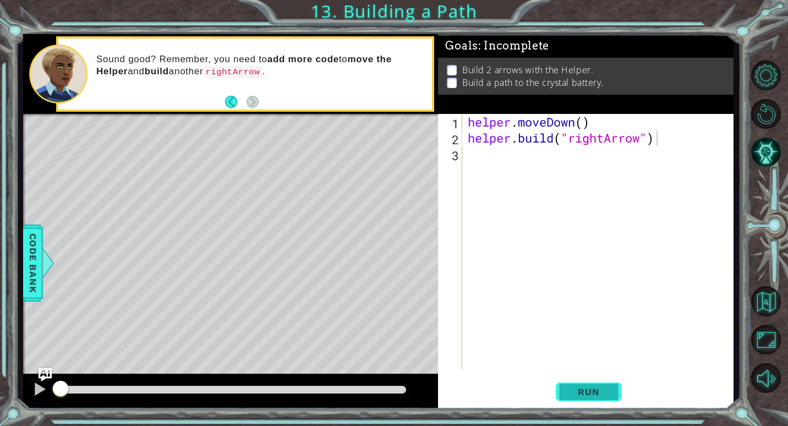
click at [555, 385] on button "Run" at bounding box center [588, 392] width 66 height 30
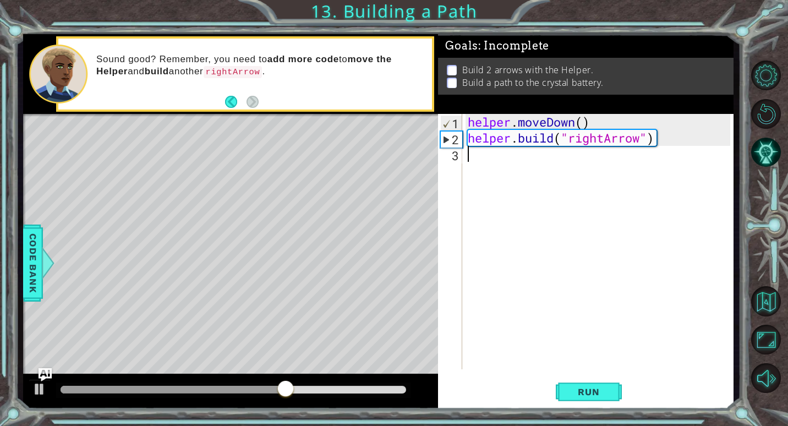
click at [467, 161] on div "helper . moveDown ( ) helper . build ( "rightArrow" )" at bounding box center [600, 257] width 270 height 287
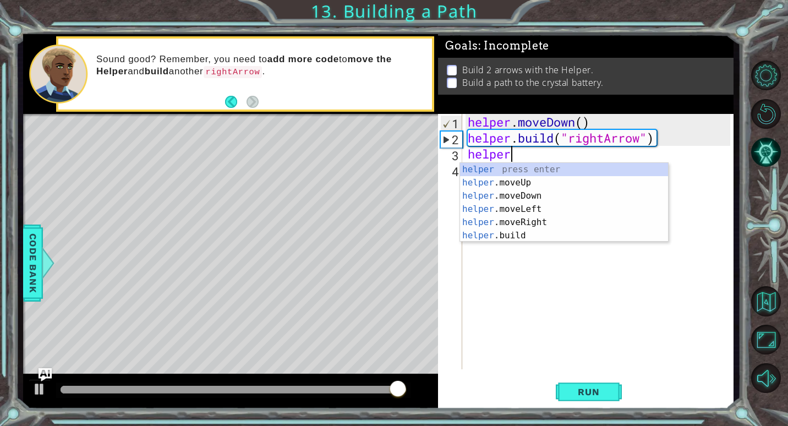
scroll to position [0, 2]
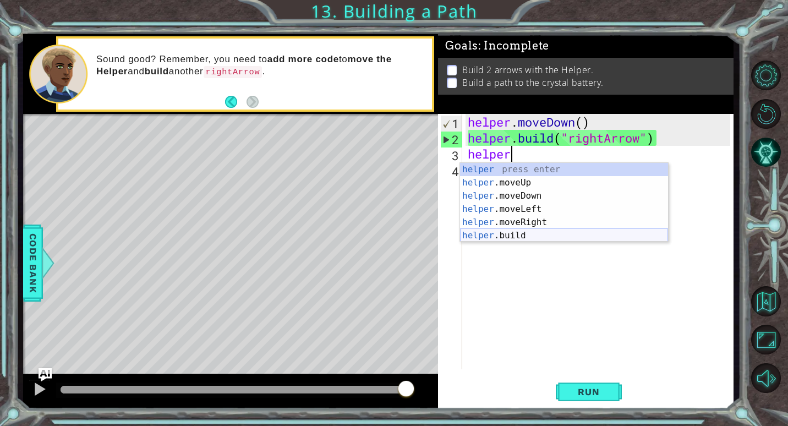
click at [516, 232] on div "helper press enter helper .moveUp press enter helper .moveDown press enter help…" at bounding box center [564, 216] width 208 height 106
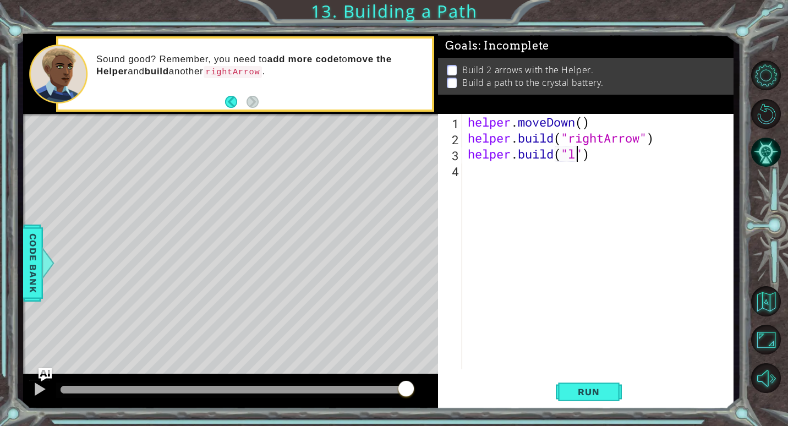
scroll to position [0, 5]
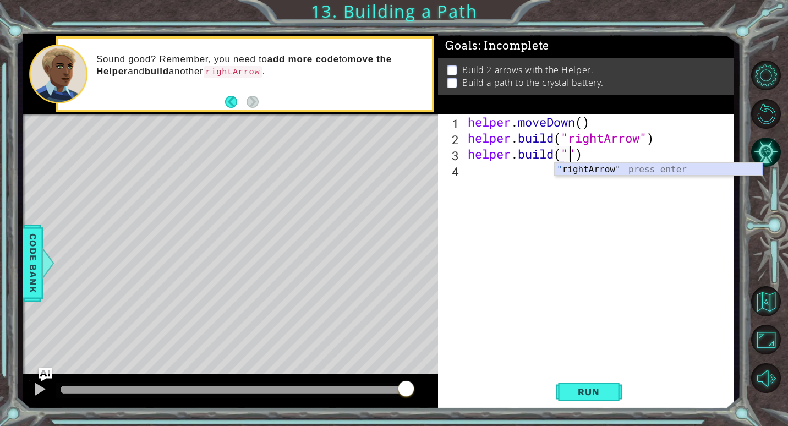
click at [555, 164] on div "" rightArrow" press enter" at bounding box center [658, 183] width 208 height 40
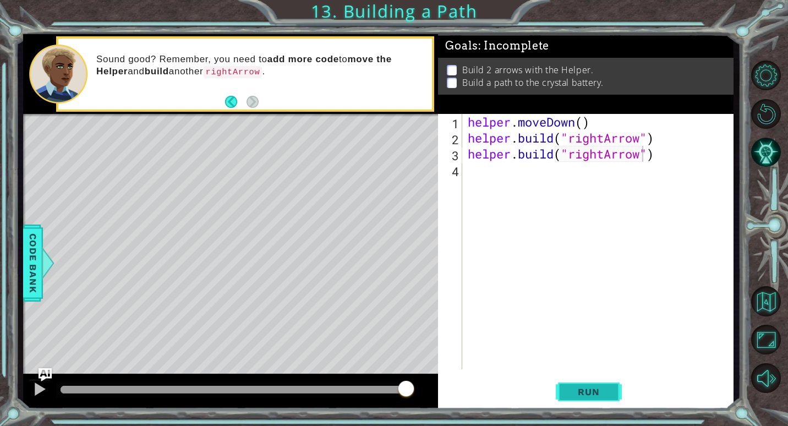
click at [555, 381] on button "Run" at bounding box center [588, 392] width 66 height 30
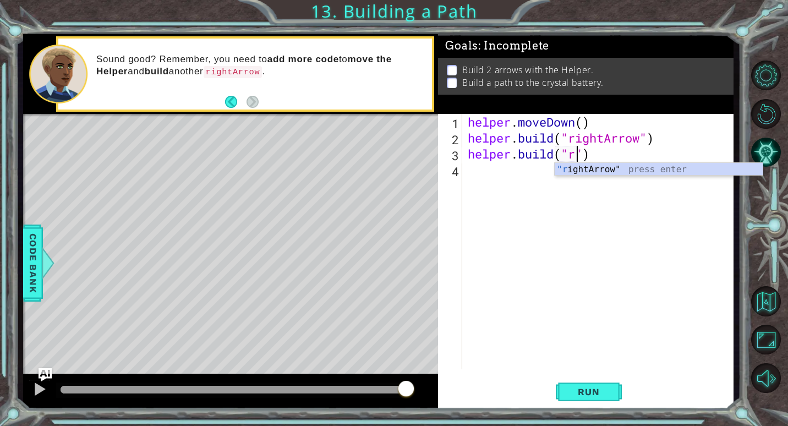
type textarea "[DOMAIN_NAME]("")"
